Goal: Check status

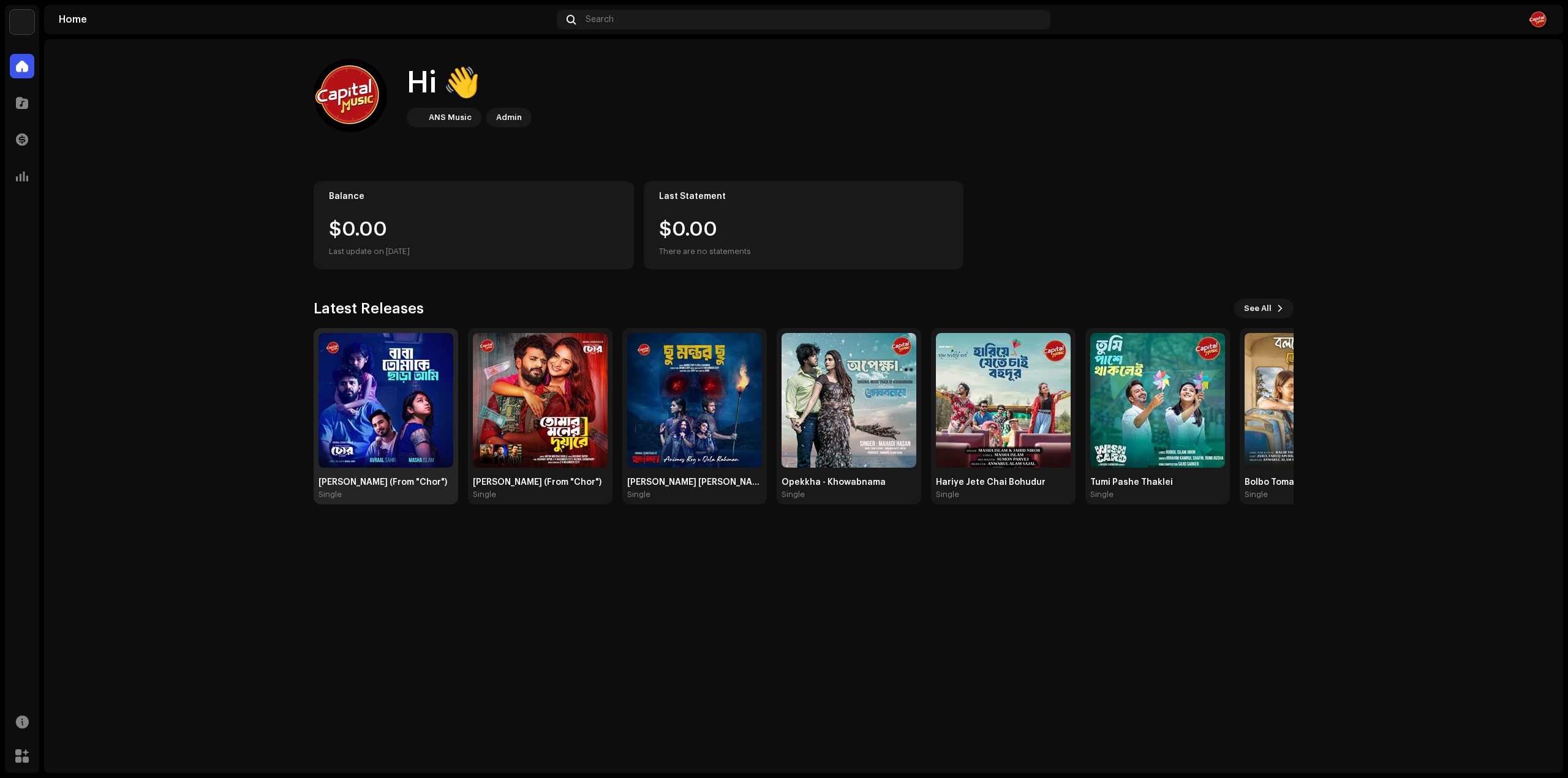
click at [393, 445] on img at bounding box center [386, 400] width 135 height 135
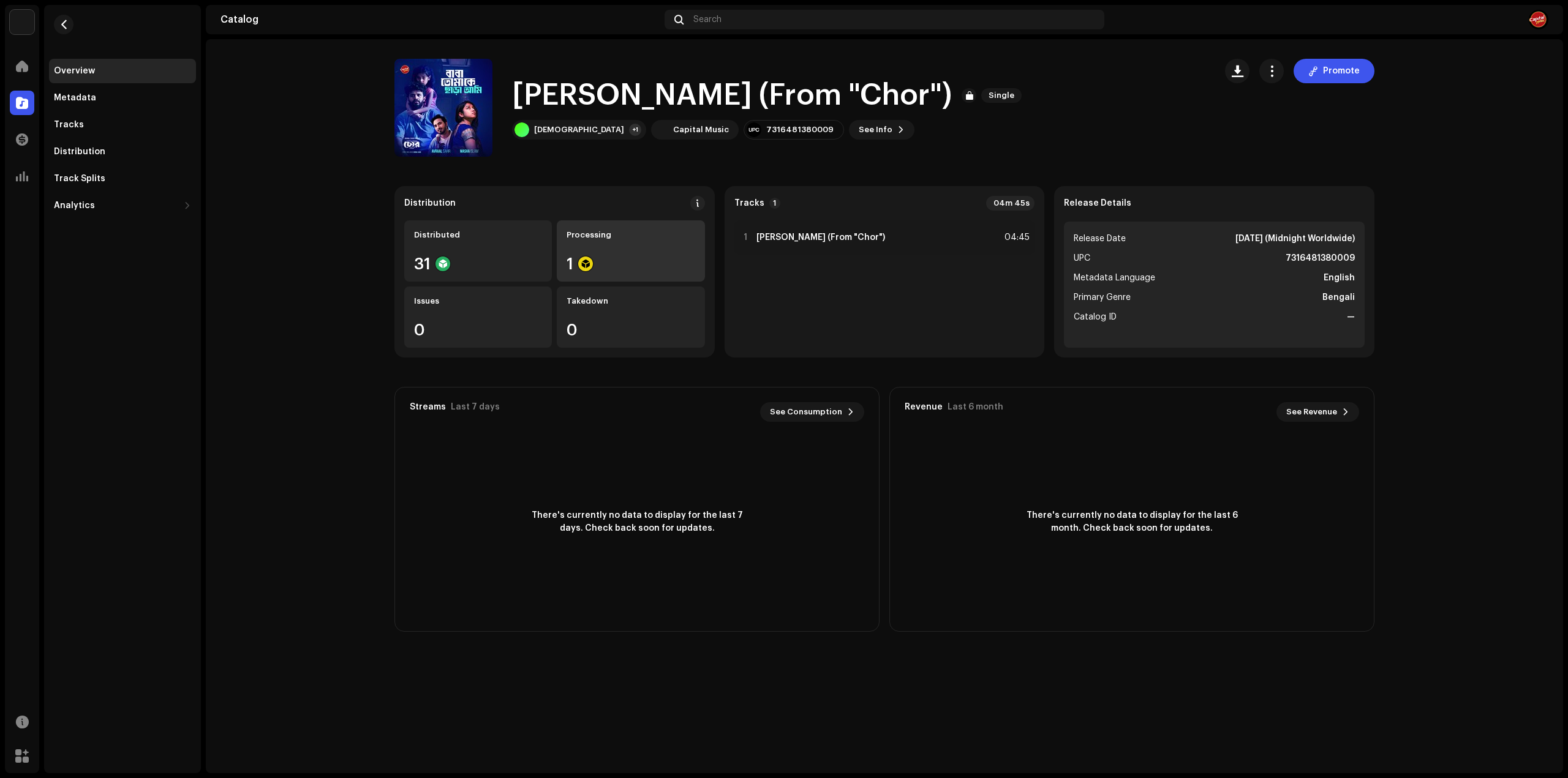
click at [649, 250] on div "Processing 1" at bounding box center [631, 251] width 148 height 62
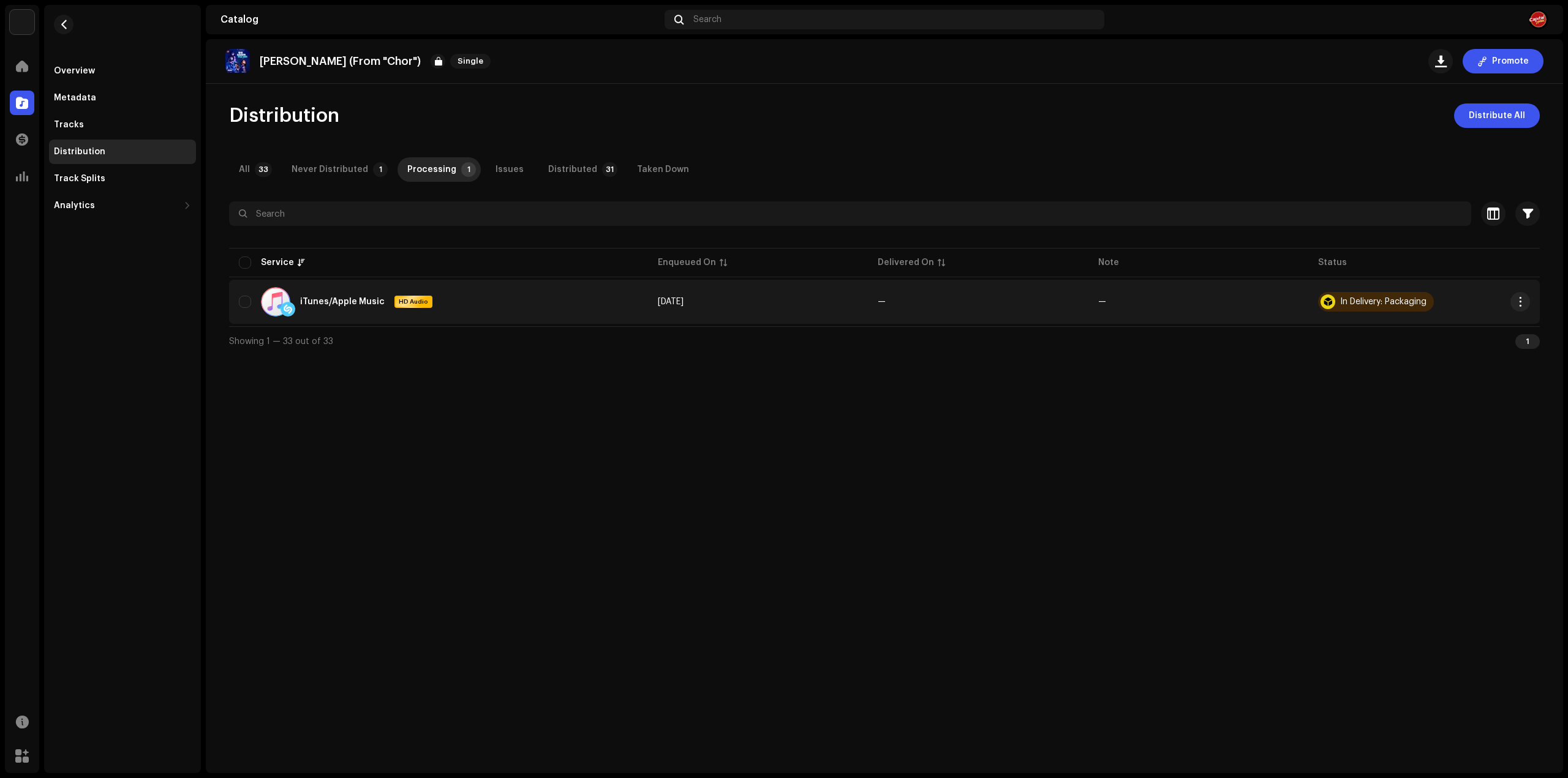
click at [1369, 304] on div "In Delivery: Packaging" at bounding box center [1383, 302] width 86 height 9
click at [1367, 301] on div "In Delivery: Packaging" at bounding box center [1383, 302] width 86 height 9
click at [1525, 308] on button "button" at bounding box center [1520, 302] width 20 height 20
click at [1382, 302] on div "In Delivery: Packaging" at bounding box center [1383, 302] width 86 height 9
click at [1518, 303] on span "button" at bounding box center [1520, 302] width 9 height 10
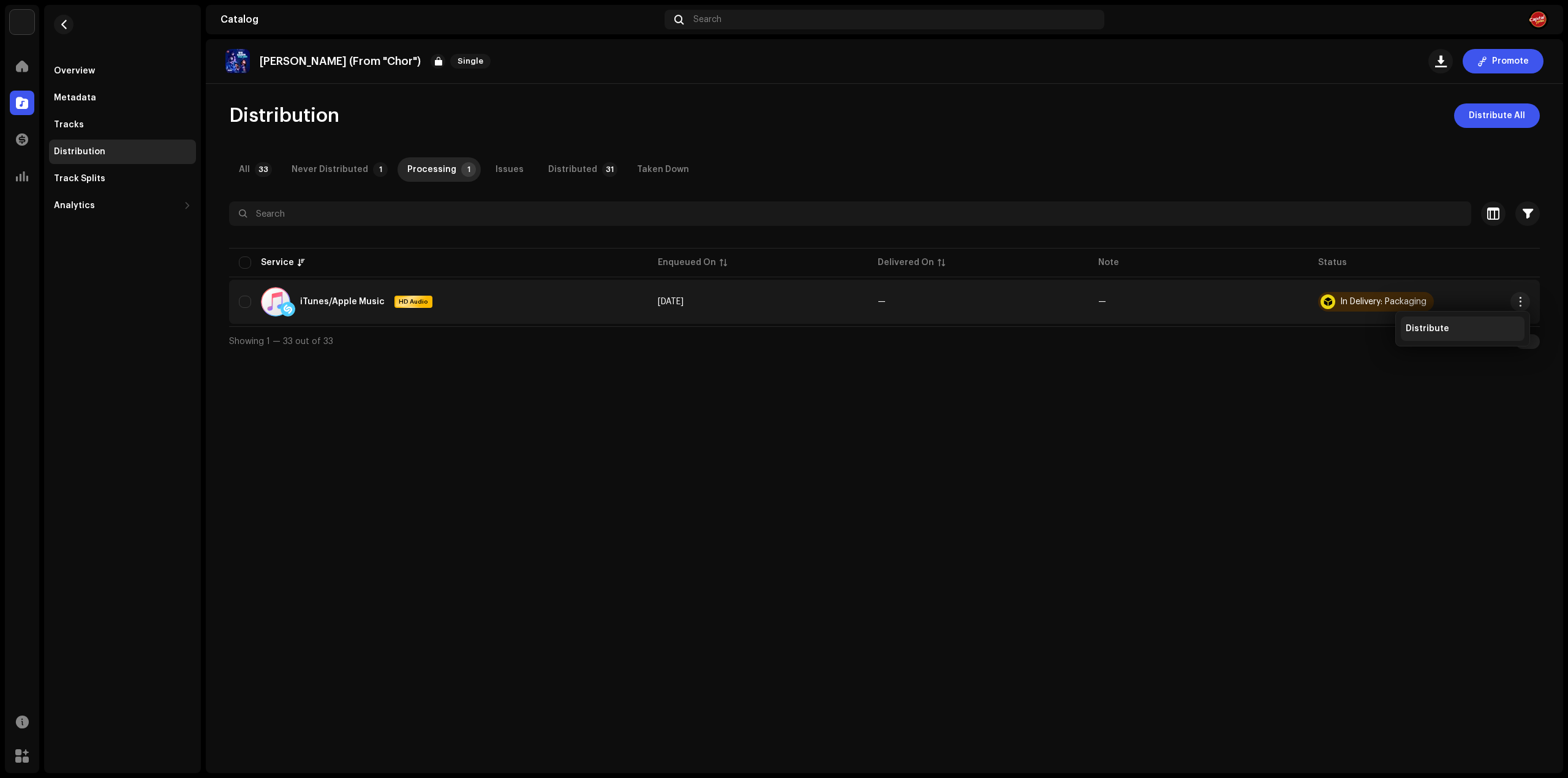
click at [1444, 332] on span "Distribute" at bounding box center [1427, 328] width 44 height 10
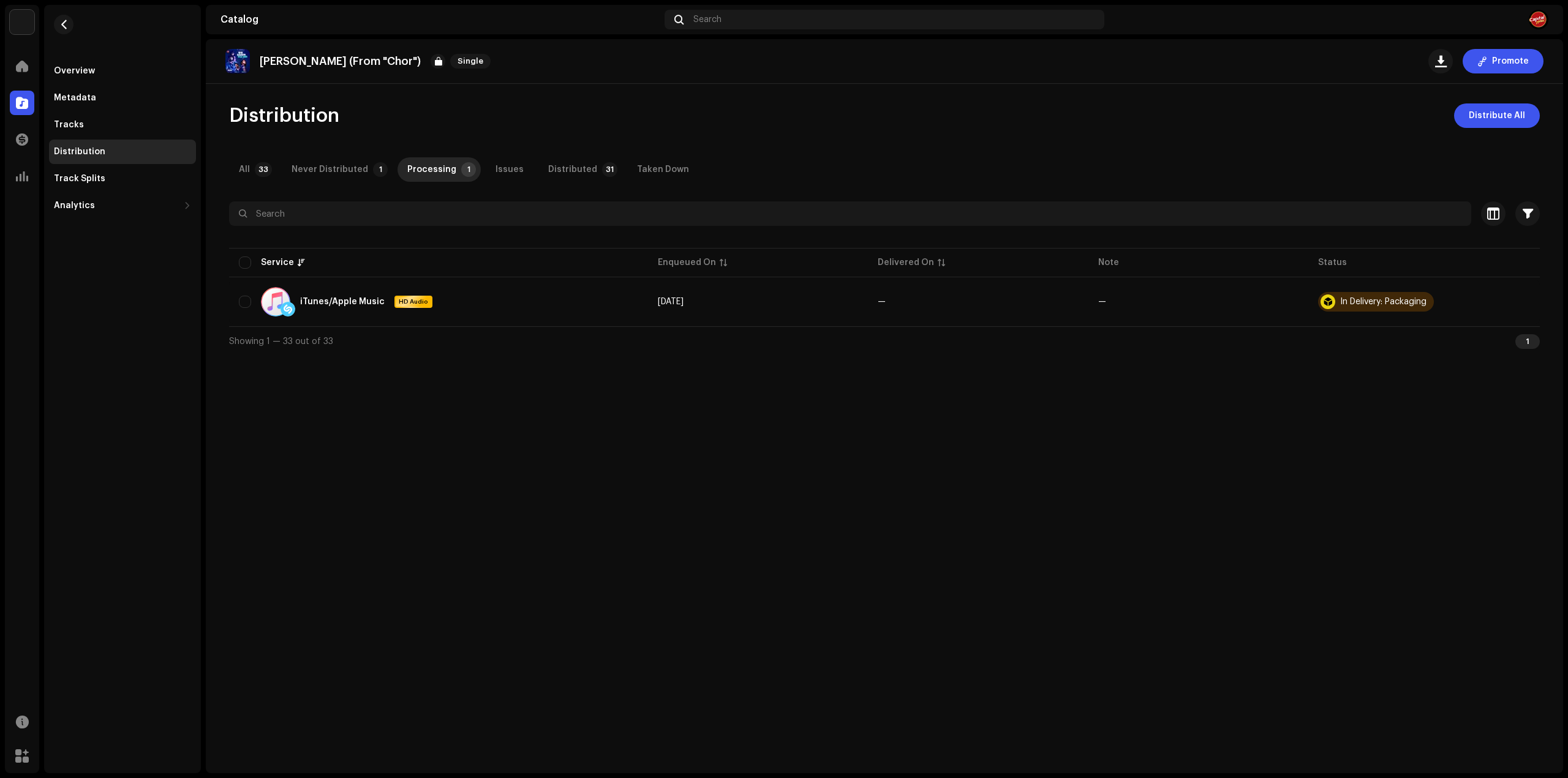
click at [1073, 420] on div "Not Eligible For Distribution A release that has status In Delivery: Packaging …" at bounding box center [784, 389] width 1568 height 778
